Goal: Information Seeking & Learning: Learn about a topic

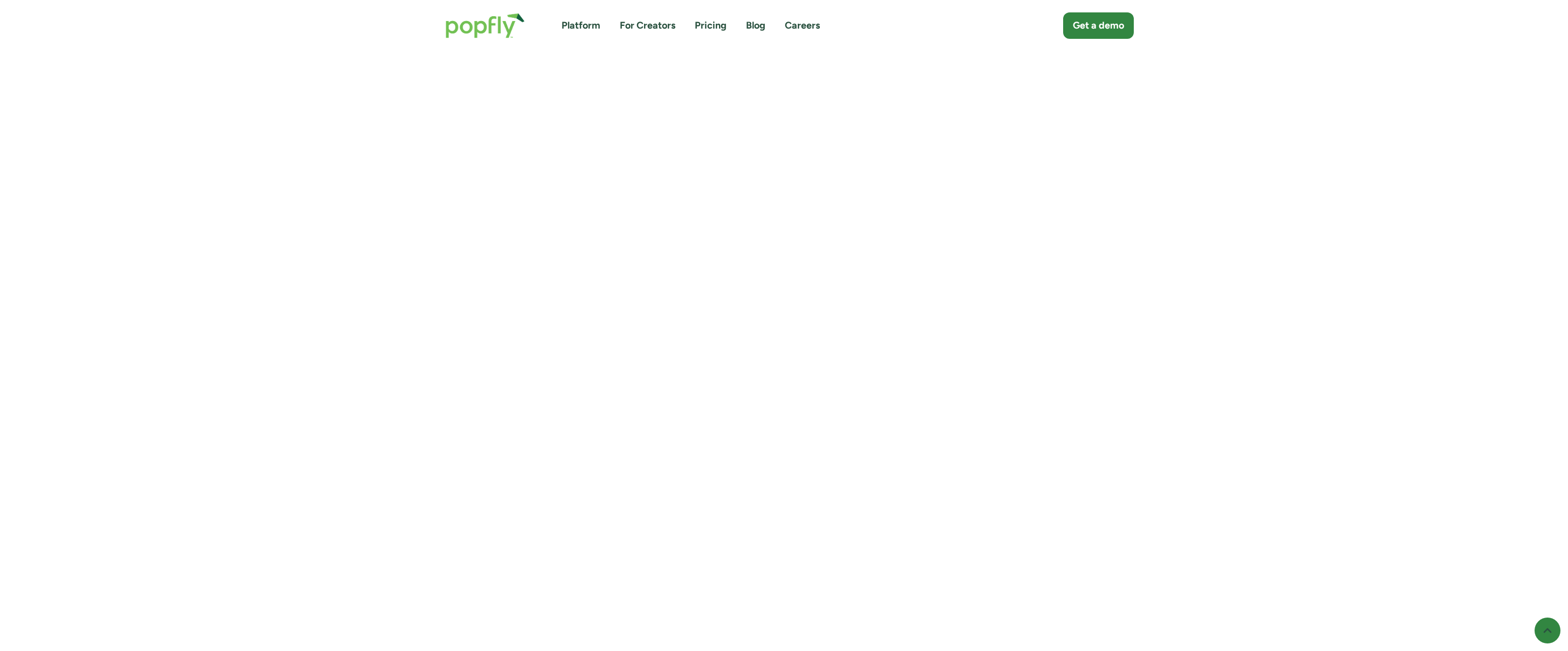
scroll to position [6312, 0]
click at [712, 27] on link "Pricing" at bounding box center [710, 25] width 32 height 13
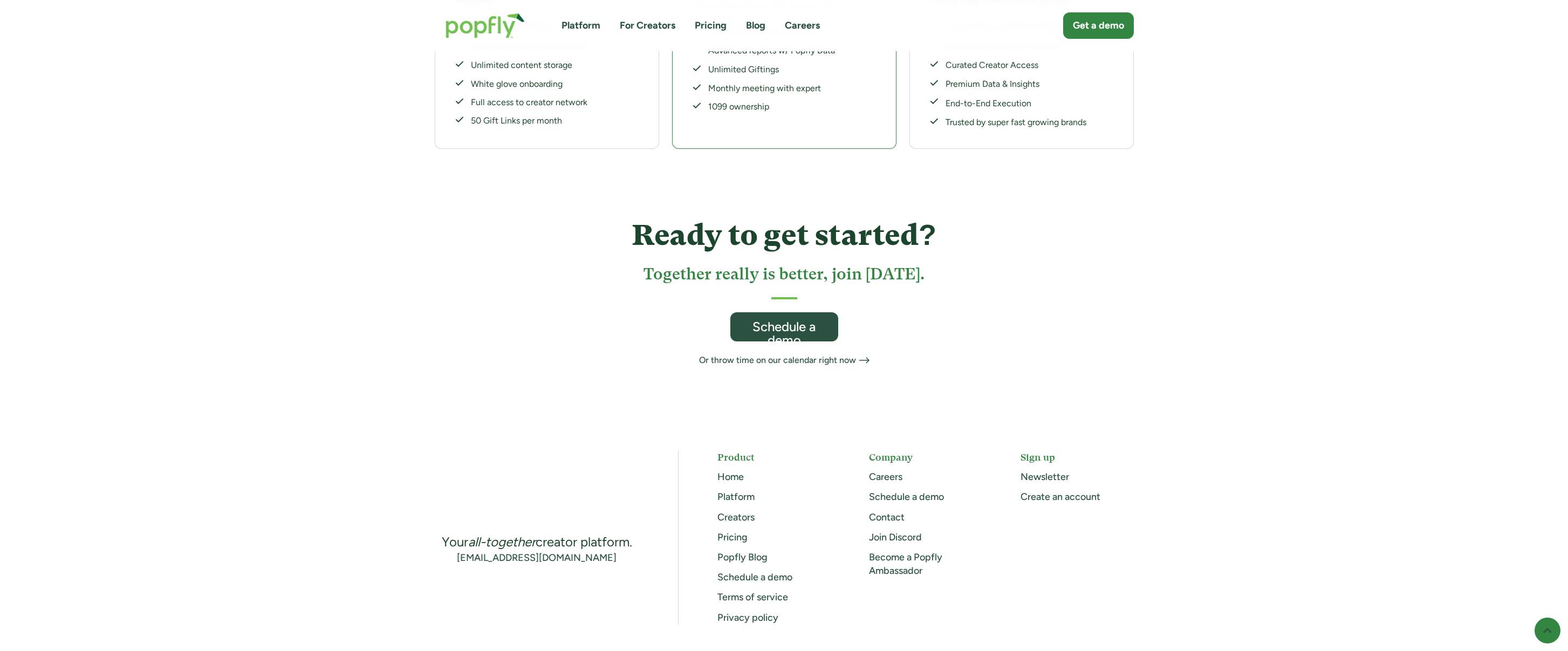
scroll to position [544, 0]
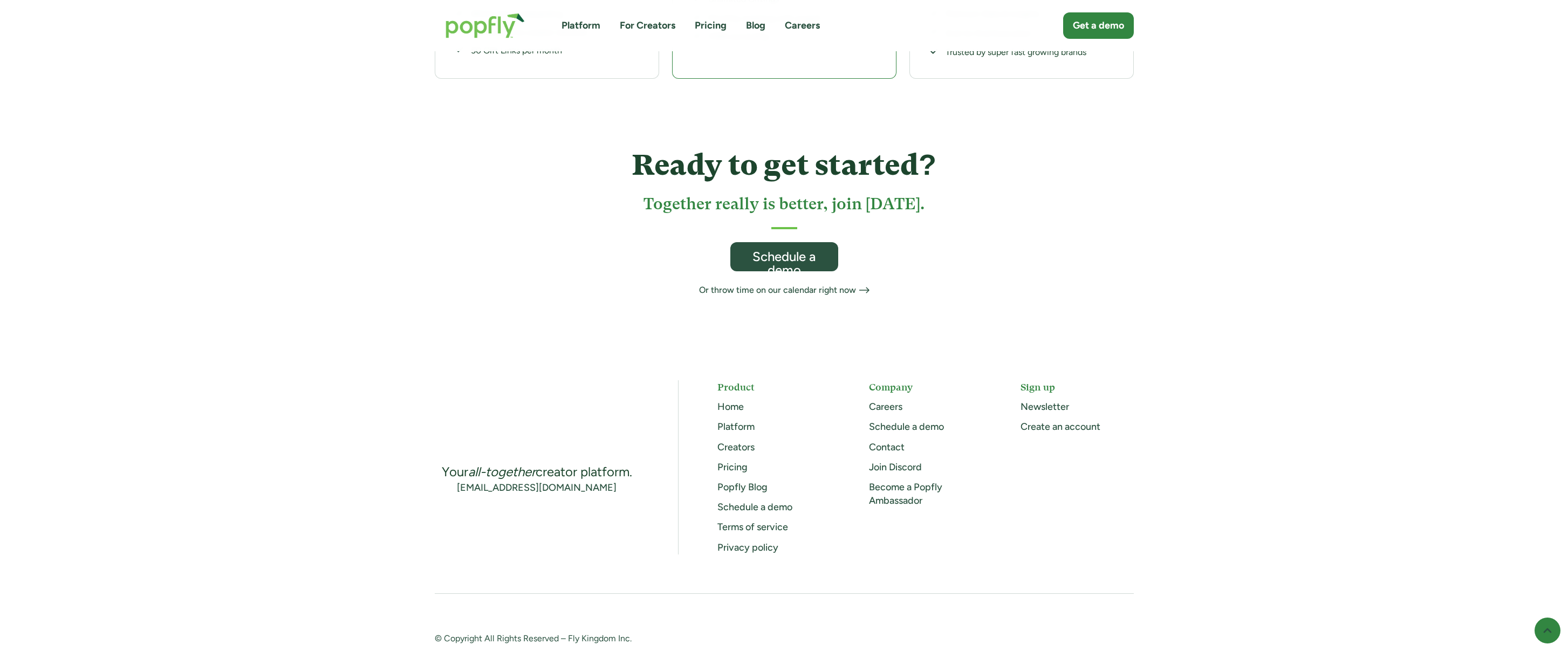
click at [747, 441] on link "Creators" at bounding box center [735, 447] width 37 height 12
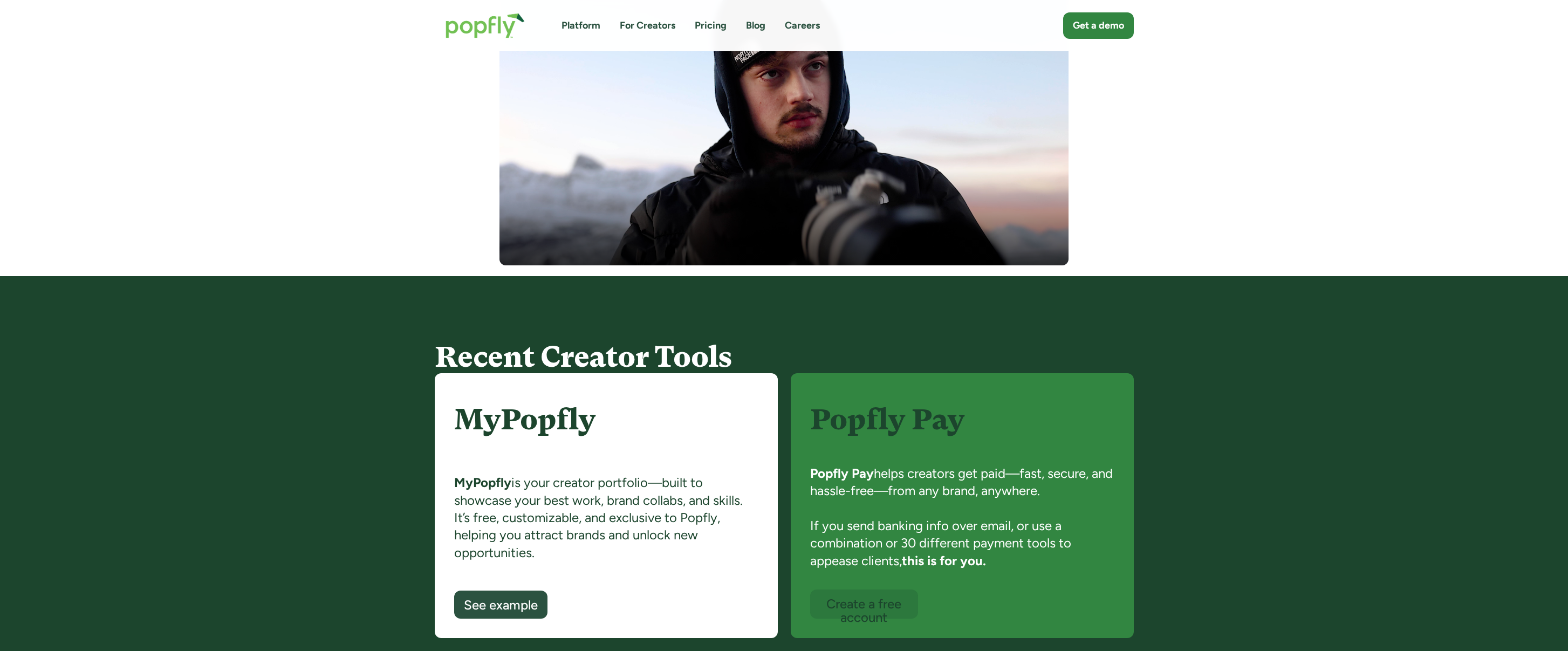
scroll to position [547, 0]
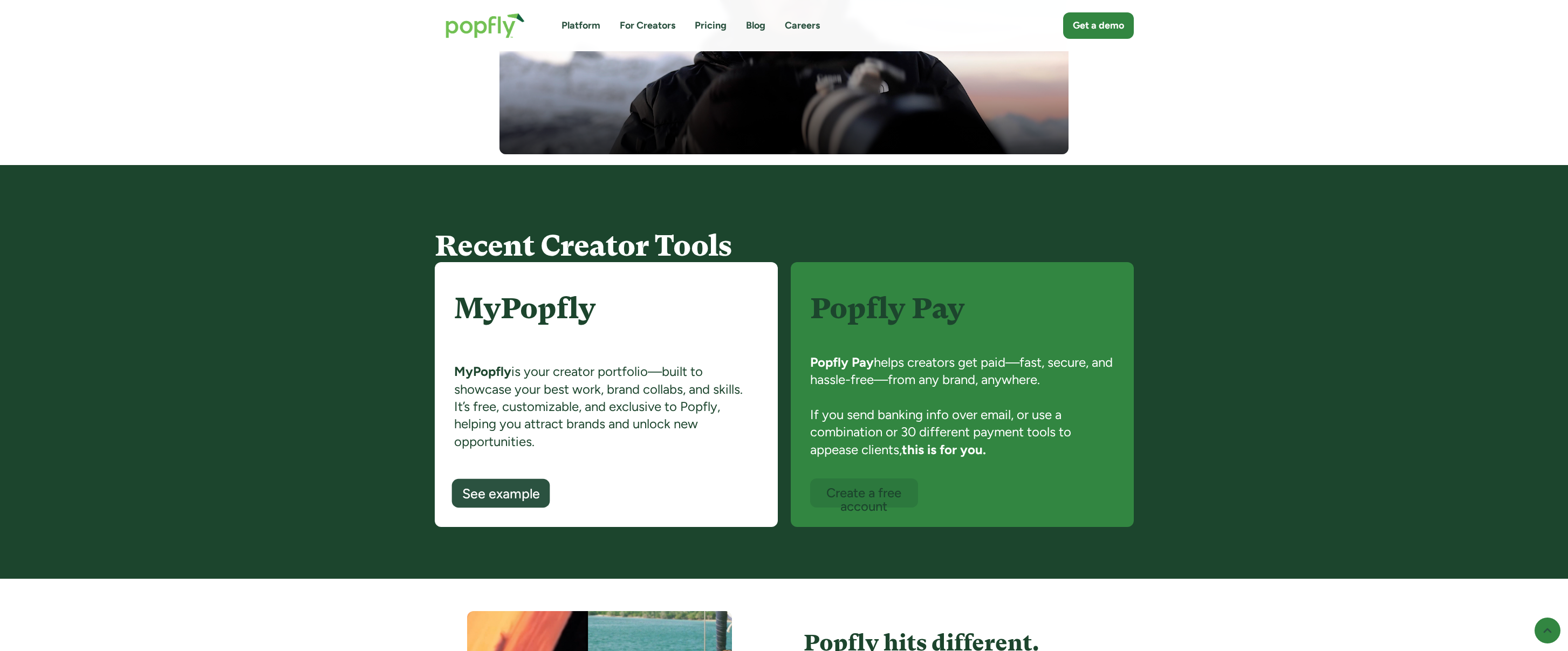
click at [522, 495] on div "See example" at bounding box center [501, 494] width 77 height 14
